Goal: Transaction & Acquisition: Purchase product/service

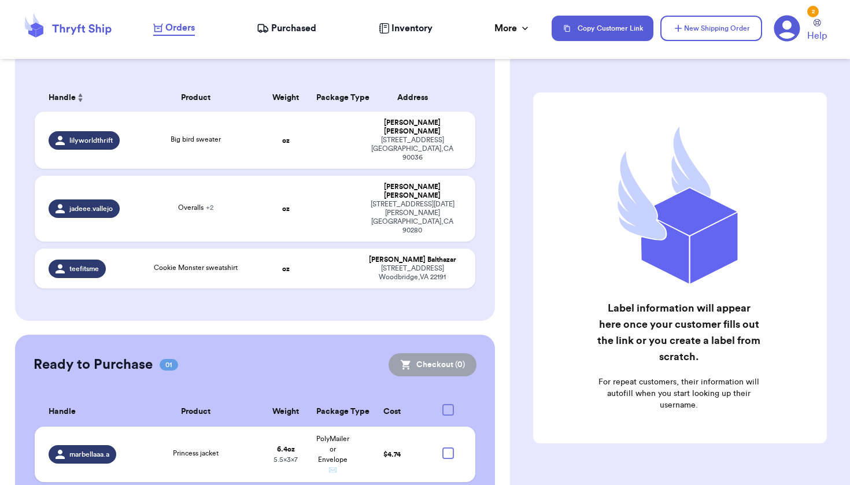
scroll to position [162, 0]
click at [442, 448] on div at bounding box center [448, 454] width 12 height 12
click at [448, 448] on input "checkbox" at bounding box center [448, 448] width 1 height 1
checkbox input "true"
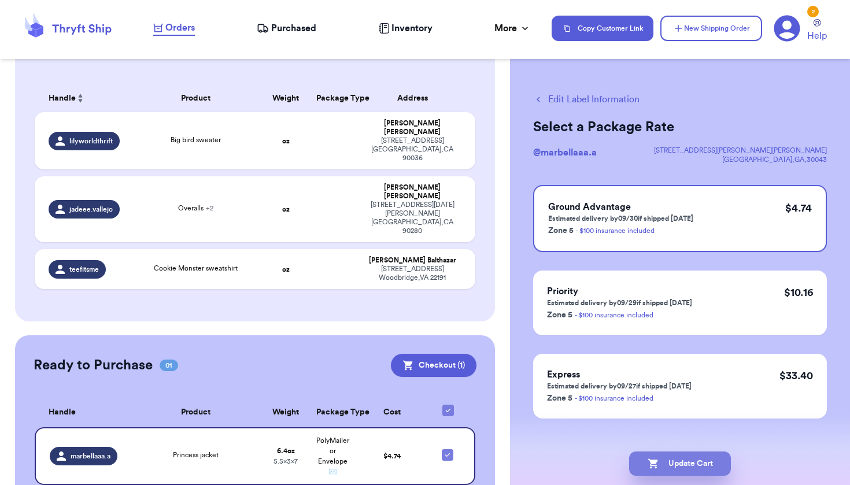
click at [679, 463] on button "Update Cart" at bounding box center [680, 464] width 102 height 24
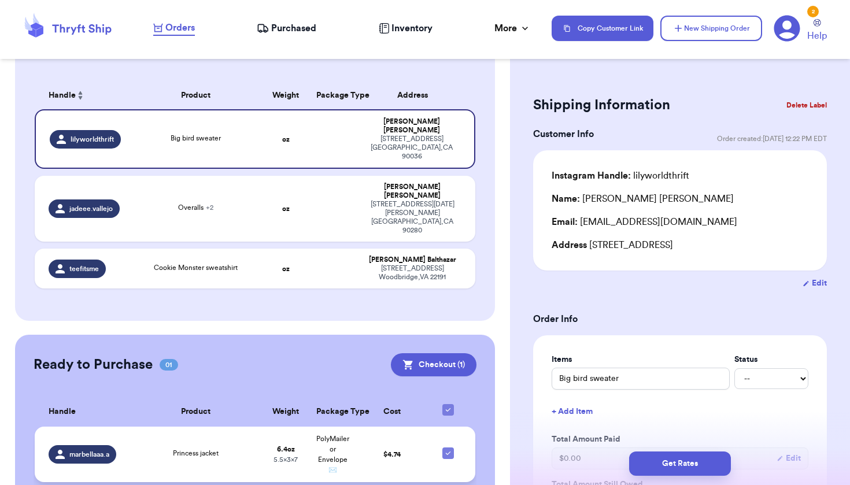
scroll to position [164, 0]
click at [349, 427] on td "PolyMailer or Envelope ✉️" at bounding box center [332, 455] width 47 height 56
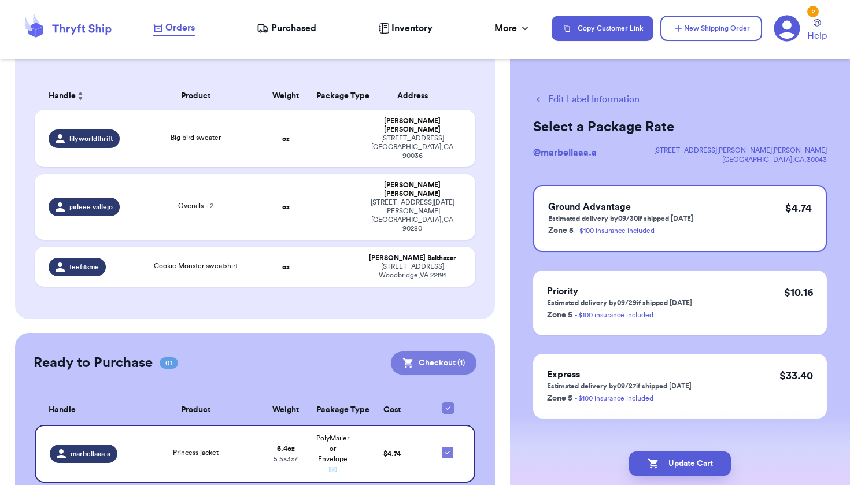
click at [416, 352] on button "Checkout ( 1 )" at bounding box center [434, 363] width 86 height 23
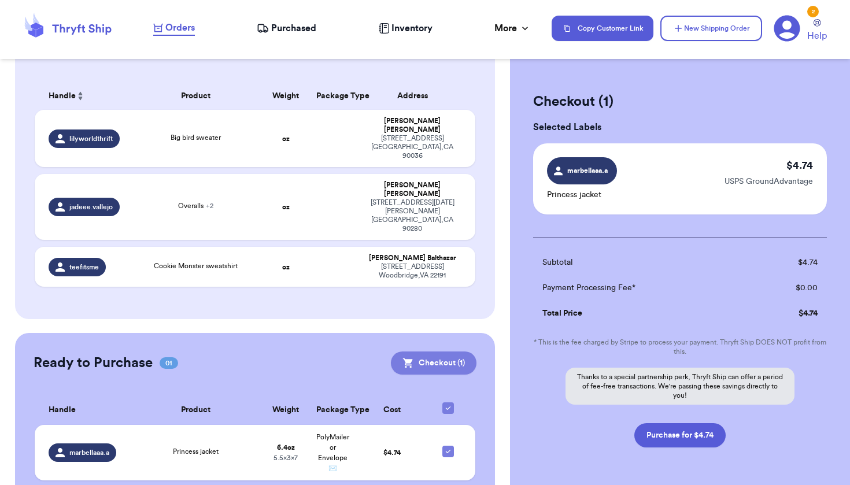
scroll to position [162, 0]
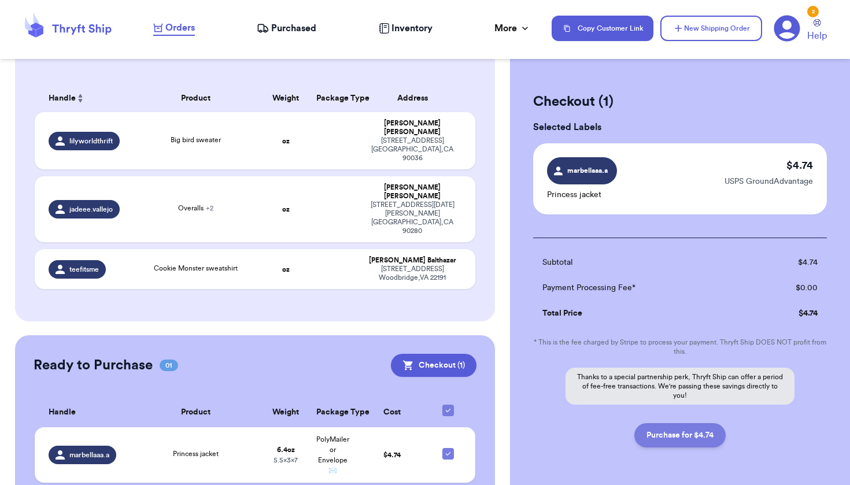
click at [670, 431] on button "Purchase for $4.74" at bounding box center [679, 435] width 91 height 24
checkbox input "false"
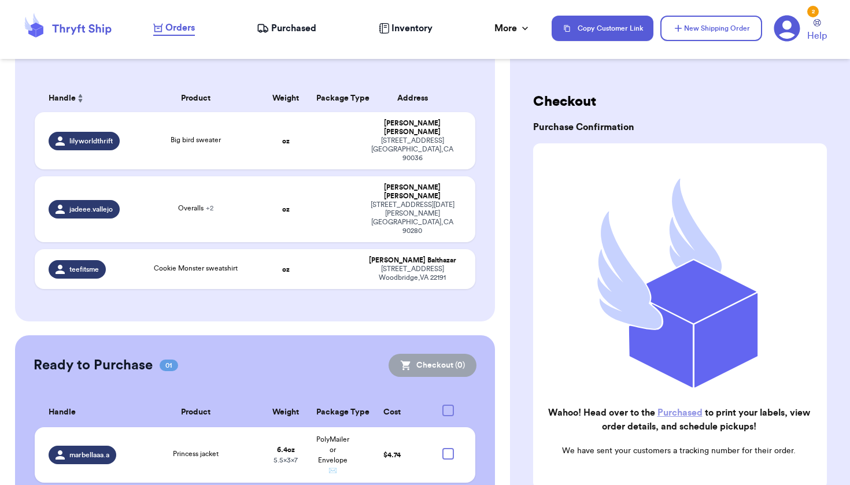
checkbox input "true"
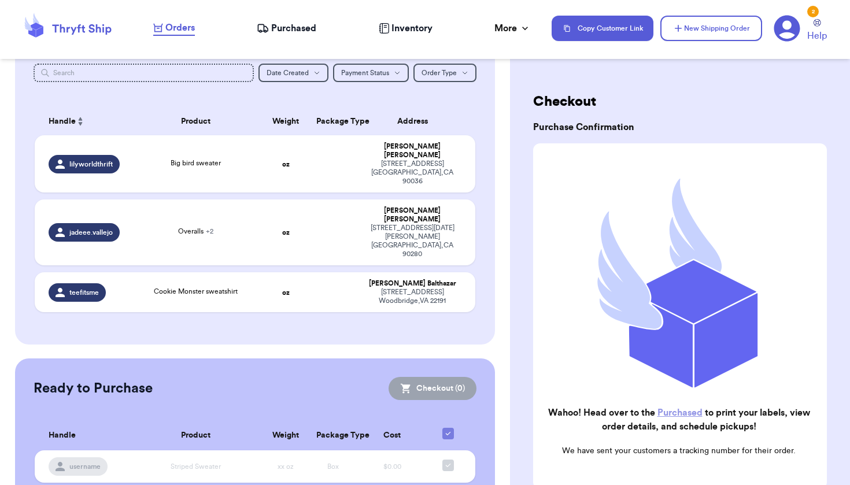
click at [276, 31] on span "Purchased" at bounding box center [293, 28] width 45 height 14
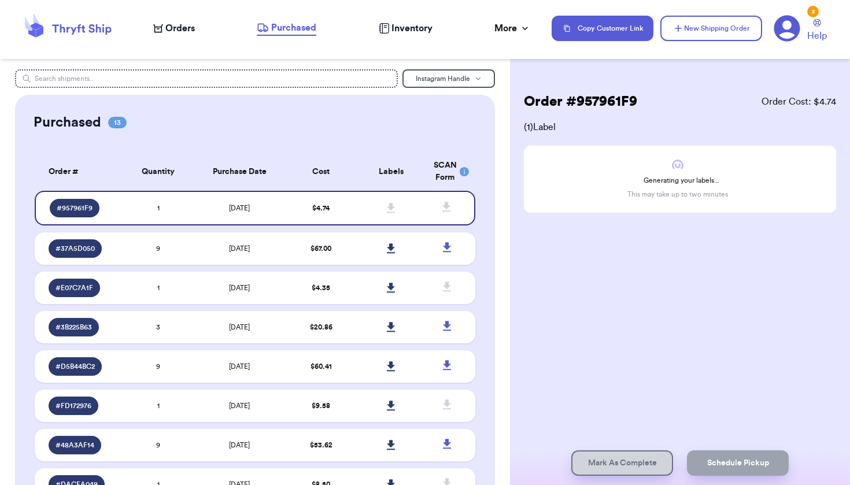
click at [405, 30] on span "Inventory" at bounding box center [412, 28] width 41 height 14
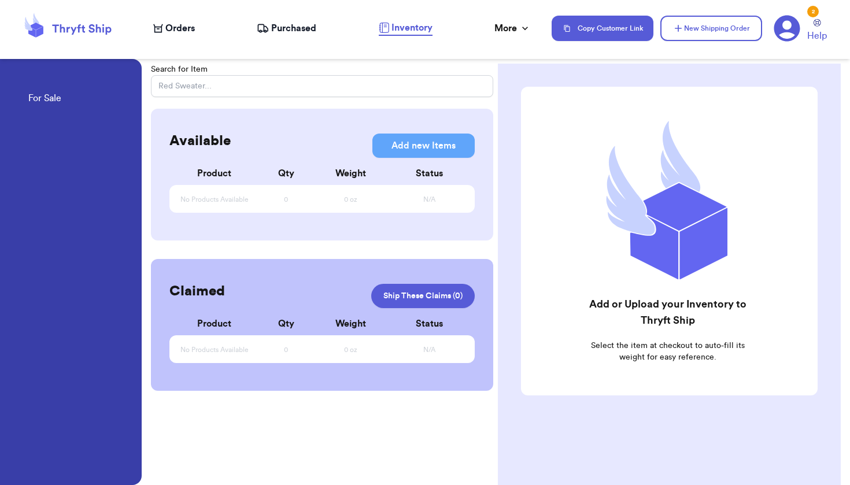
click at [294, 25] on span "Purchased" at bounding box center [293, 28] width 45 height 14
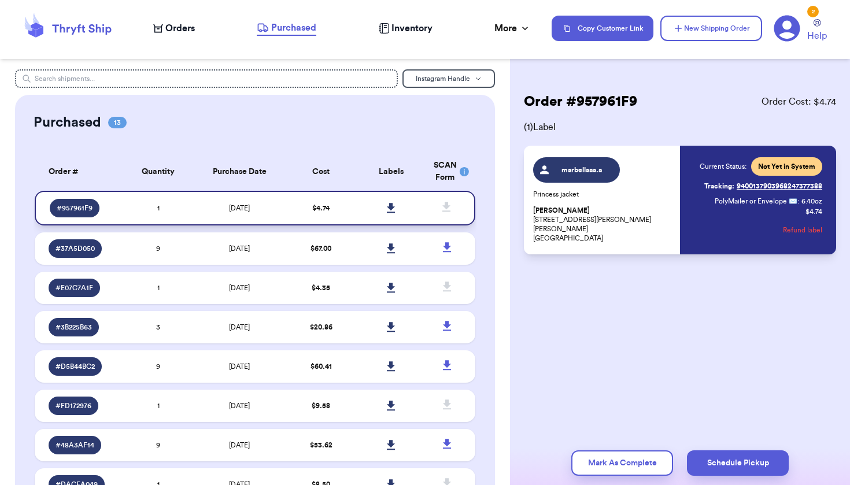
click at [387, 211] on icon at bounding box center [391, 208] width 9 height 10
